Goal: Book appointment/travel/reservation

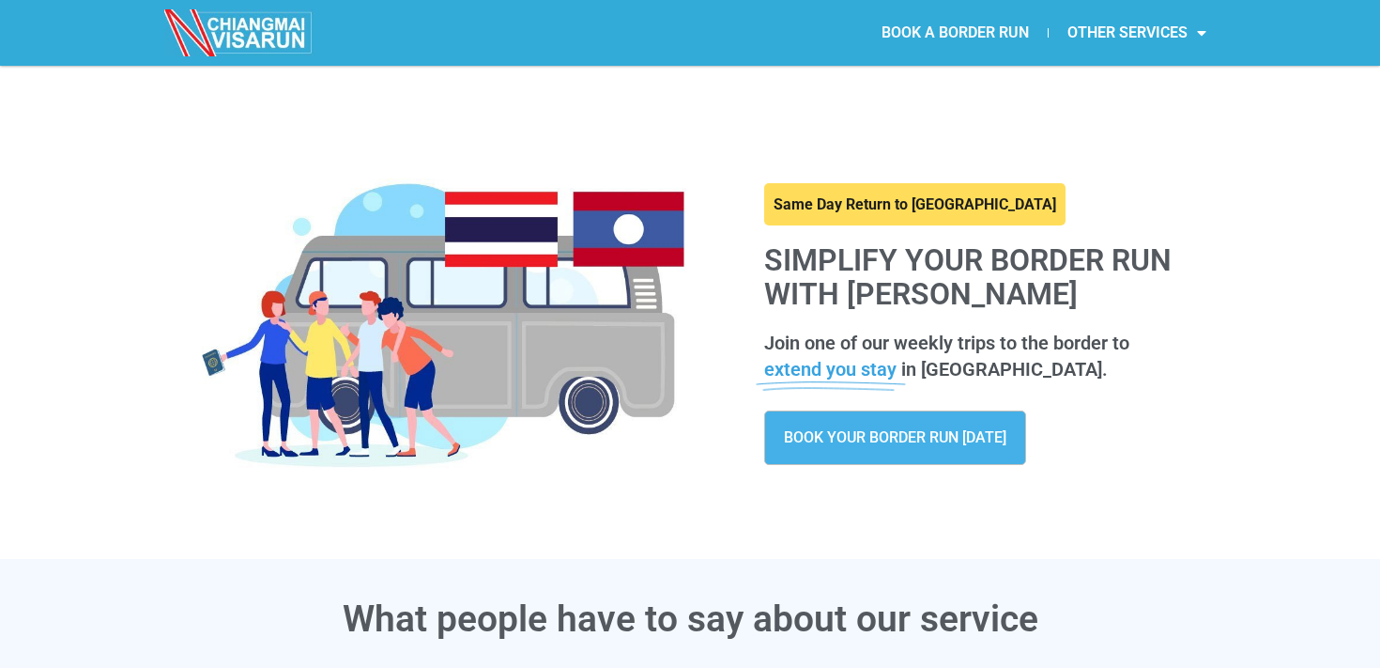
click at [976, 25] on link "BOOK A BORDER RUN" at bounding box center [955, 32] width 185 height 43
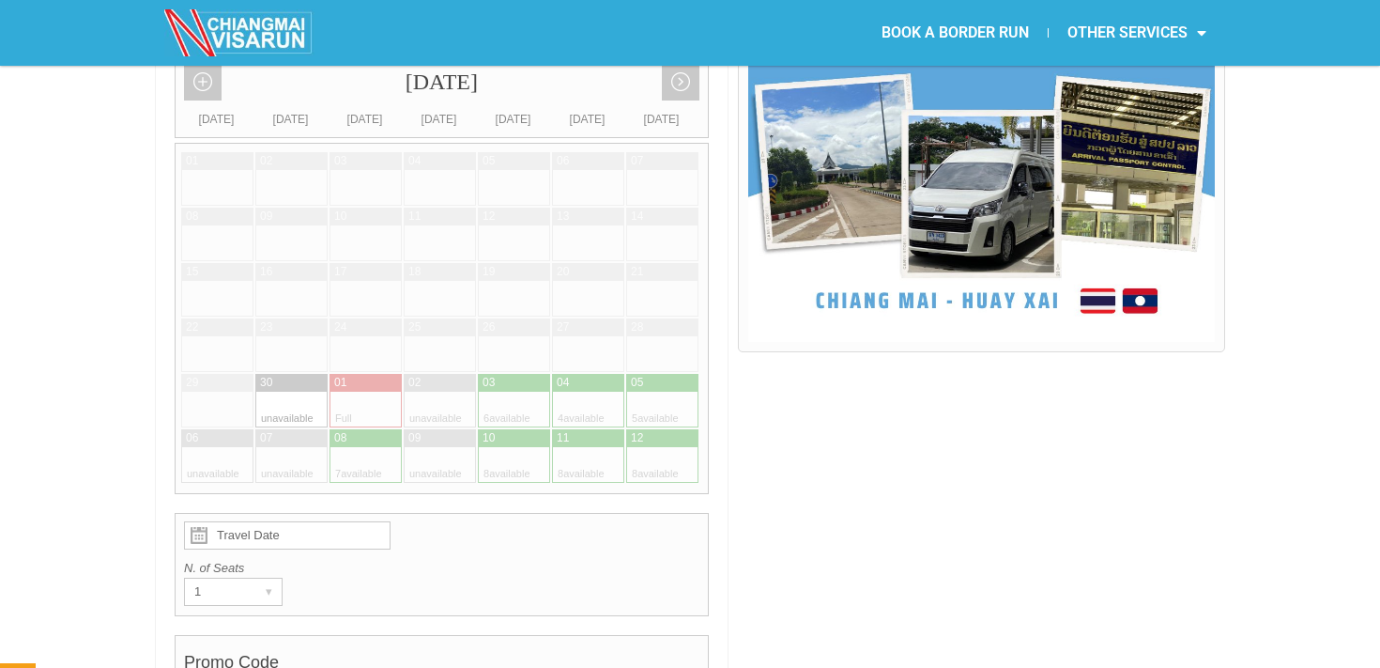
scroll to position [622, 0]
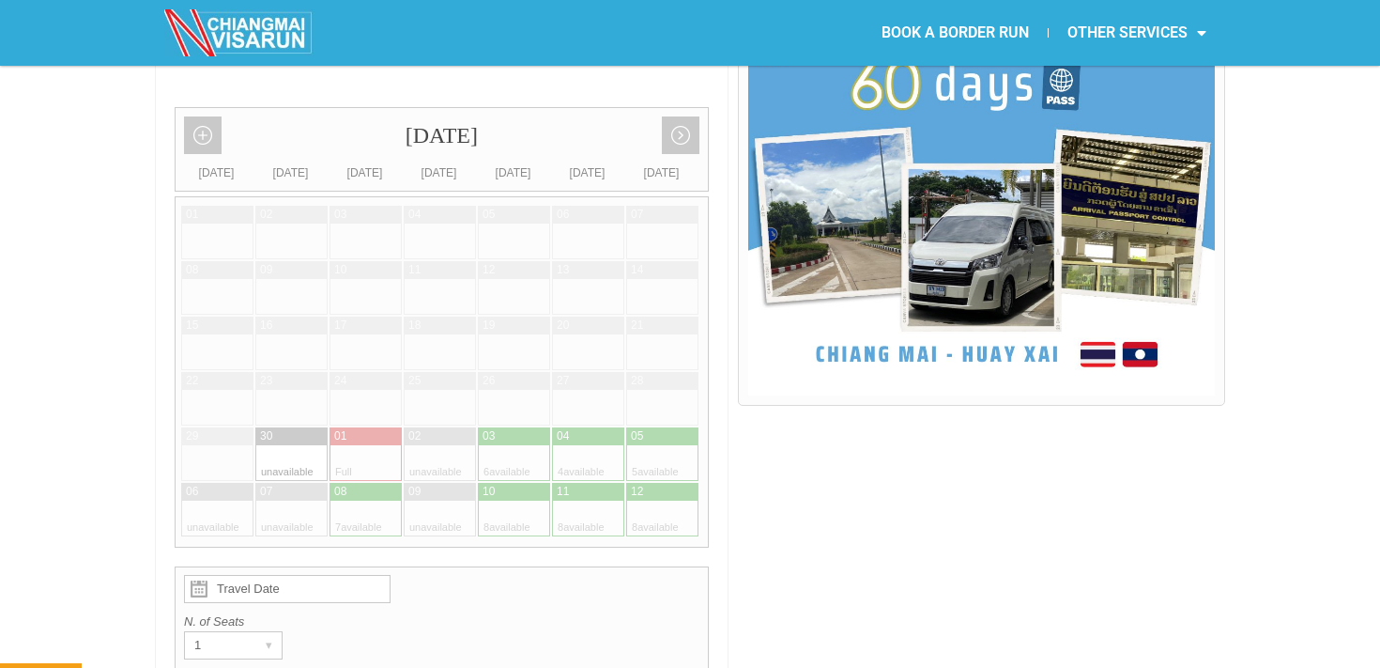
scroll to position [519, 0]
